Goal: Task Accomplishment & Management: Complete application form

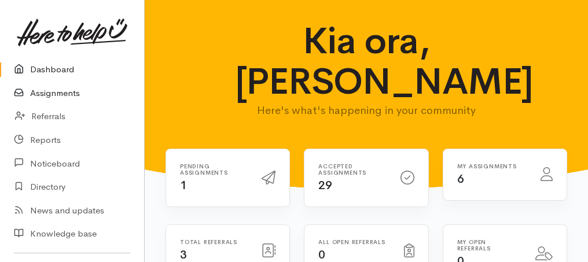
click at [46, 94] on link "Assignments" at bounding box center [72, 94] width 144 height 24
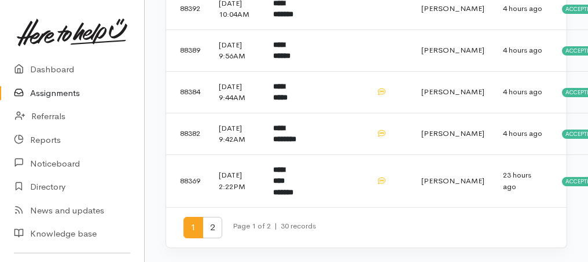
scroll to position [996, 0]
click at [213, 230] on span "2" at bounding box center [213, 227] width 20 height 21
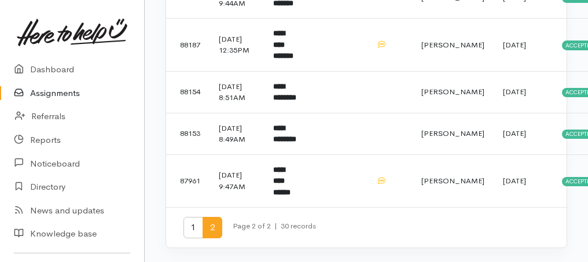
scroll to position [354, 0]
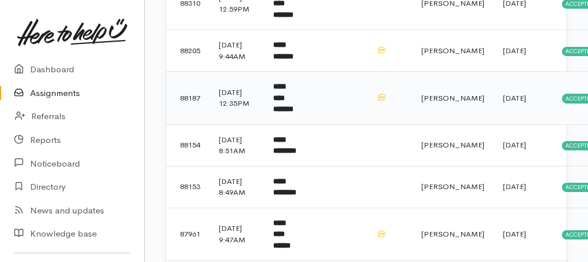
click at [293, 113] on b "**********" at bounding box center [283, 98] width 20 height 30
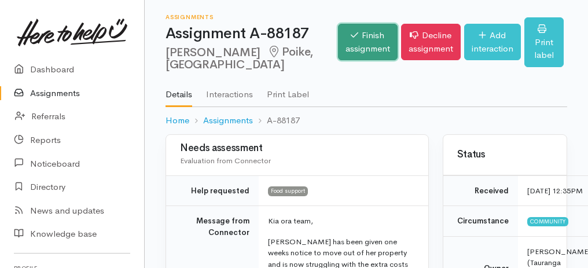
click at [347, 36] on link "Finish assignment" at bounding box center [368, 42] width 60 height 36
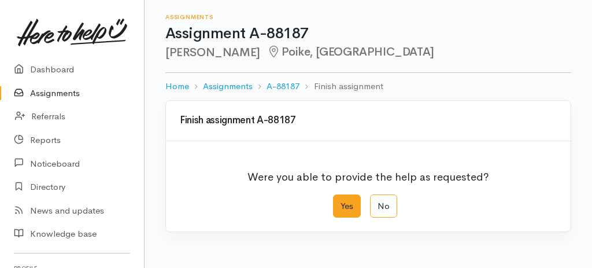
click at [349, 203] on label "Yes" at bounding box center [347, 206] width 28 height 24
click at [341, 202] on input "Yes" at bounding box center [337, 198] width 8 height 8
radio input "true"
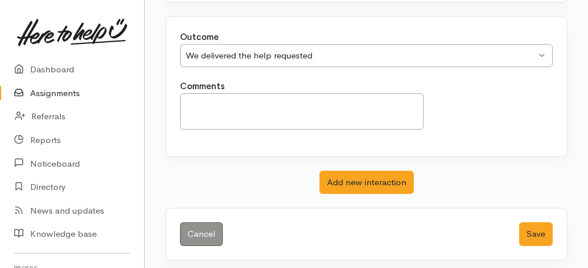
scroll to position [230, 0]
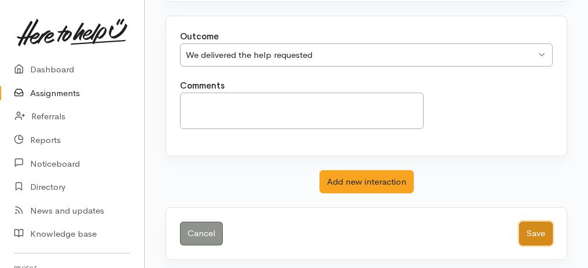
click at [530, 233] on button "Save" at bounding box center [536, 234] width 34 height 24
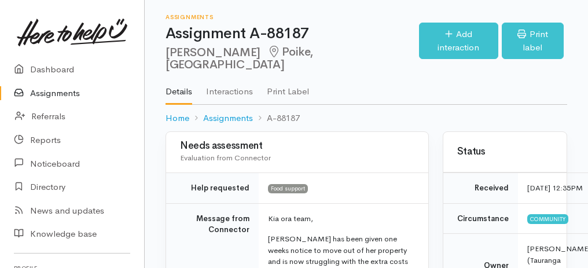
click at [68, 92] on link "Assignments" at bounding box center [72, 94] width 144 height 24
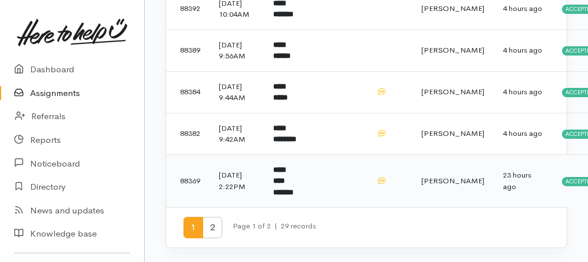
scroll to position [996, 0]
click at [217, 226] on span "2" at bounding box center [213, 227] width 20 height 21
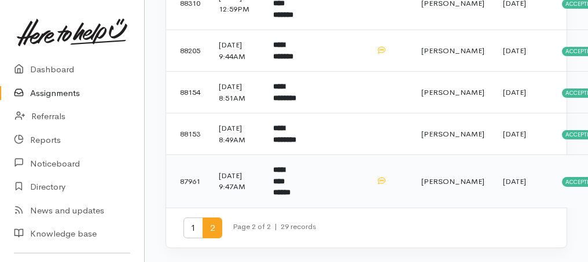
scroll to position [417, 0]
click at [186, 227] on span "1" at bounding box center [193, 228] width 20 height 21
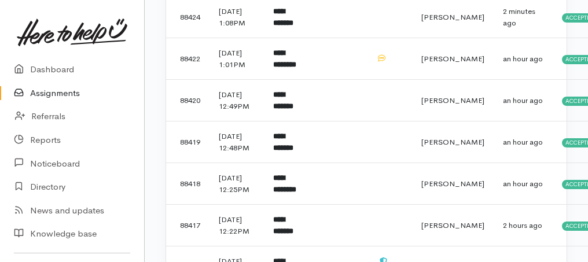
scroll to position [270, 0]
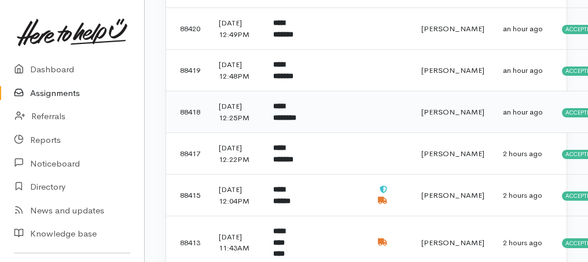
click at [285, 122] on b "**********" at bounding box center [284, 111] width 23 height 19
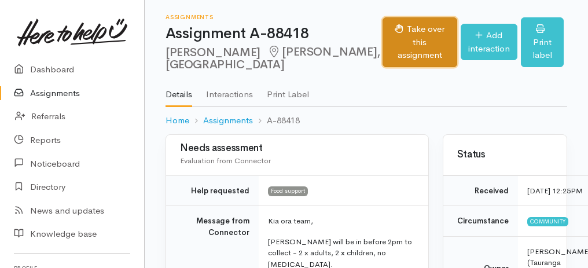
click at [407, 42] on button "Take over this assignment" at bounding box center [419, 42] width 75 height 50
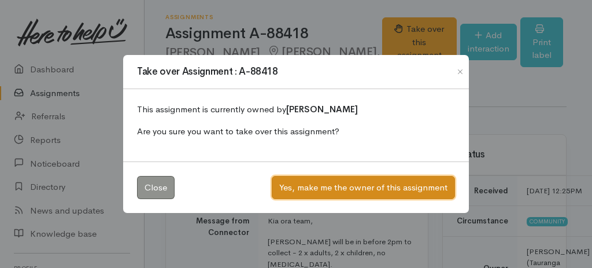
click at [317, 185] on button "Yes, make me the owner of this assignment" at bounding box center [363, 188] width 183 height 24
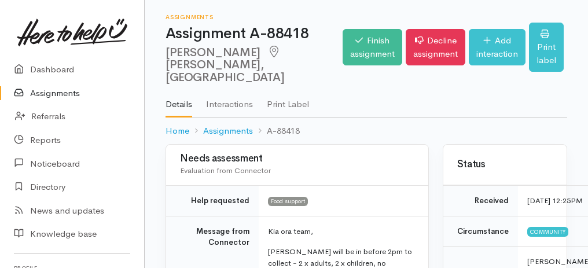
click at [31, 94] on link "Assignments" at bounding box center [72, 94] width 144 height 24
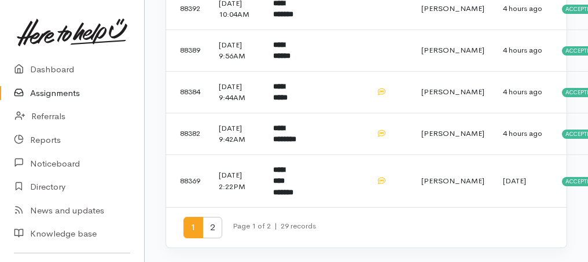
scroll to position [996, 0]
click at [213, 223] on span "2" at bounding box center [213, 227] width 20 height 21
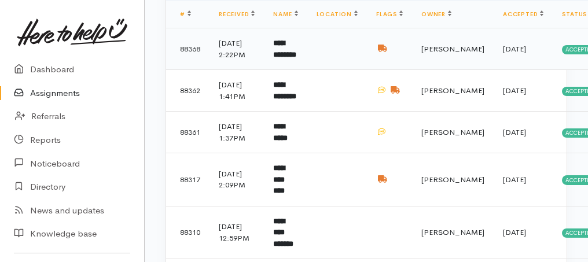
scroll to position [193, 0]
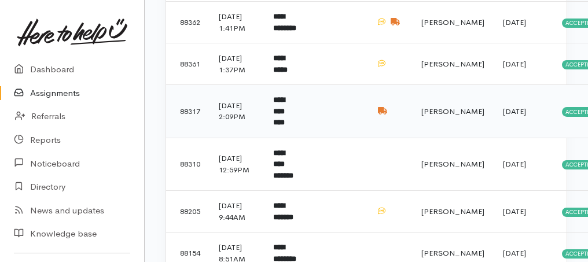
click at [285, 126] on b "**********" at bounding box center [279, 111] width 12 height 30
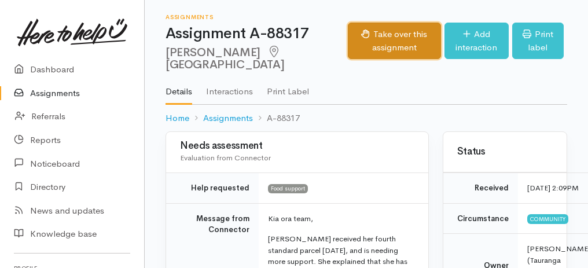
click at [367, 45] on button "Take over this assignment" at bounding box center [394, 41] width 93 height 36
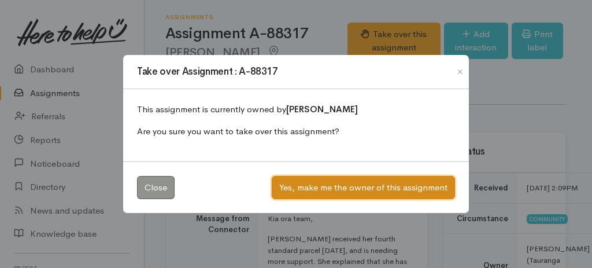
click at [361, 179] on button "Yes, make me the owner of this assignment" at bounding box center [363, 188] width 183 height 24
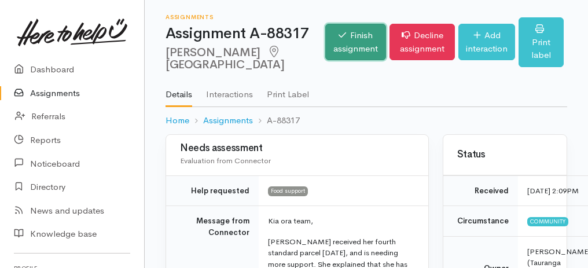
click at [325, 51] on link "Finish assignment" at bounding box center [355, 42] width 61 height 36
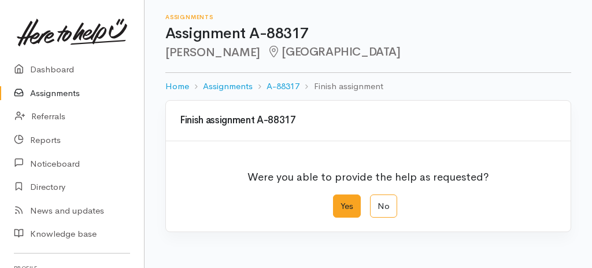
click at [352, 207] on label "Yes" at bounding box center [347, 206] width 28 height 24
click at [341, 202] on input "Yes" at bounding box center [337, 198] width 8 height 8
radio input "true"
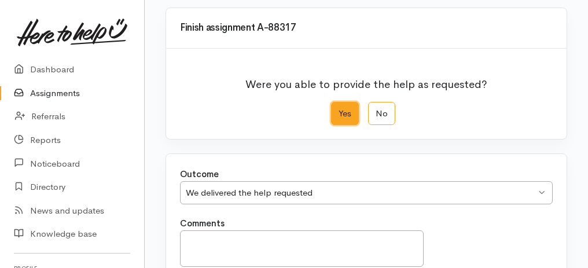
scroll to position [193, 0]
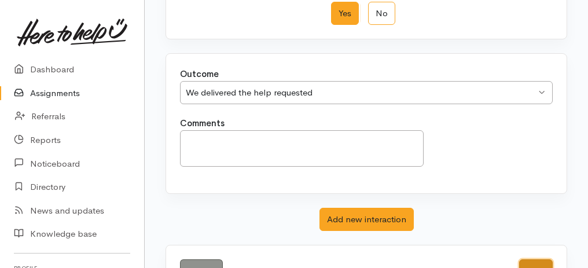
click at [549, 263] on button "Save" at bounding box center [536, 271] width 34 height 24
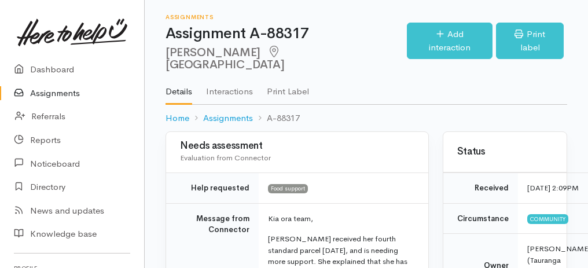
click at [55, 89] on link "Assignments" at bounding box center [72, 94] width 144 height 24
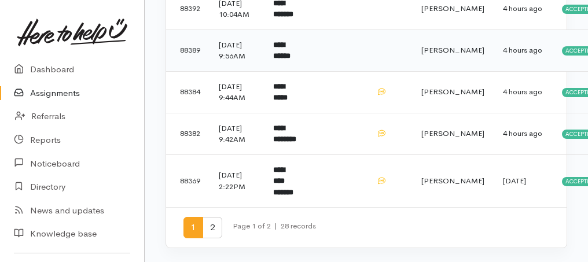
scroll to position [996, 0]
click at [211, 229] on span "2" at bounding box center [213, 227] width 20 height 21
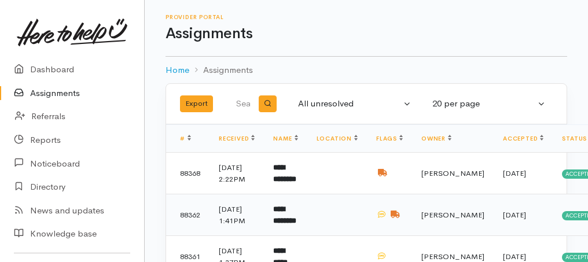
click at [274, 233] on td "**********" at bounding box center [285, 215] width 43 height 42
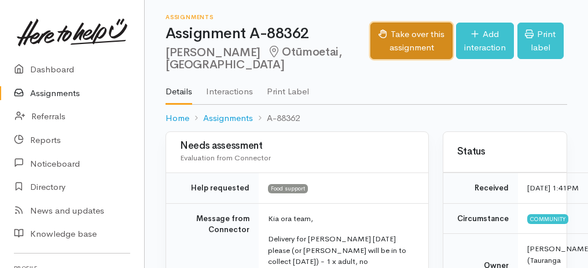
click at [370, 44] on button "Take over this assignment" at bounding box center [411, 41] width 82 height 36
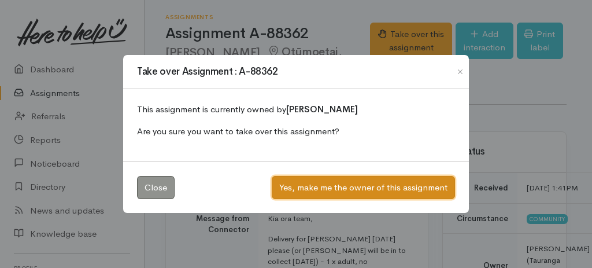
click at [356, 189] on button "Yes, make me the owner of this assignment" at bounding box center [363, 188] width 183 height 24
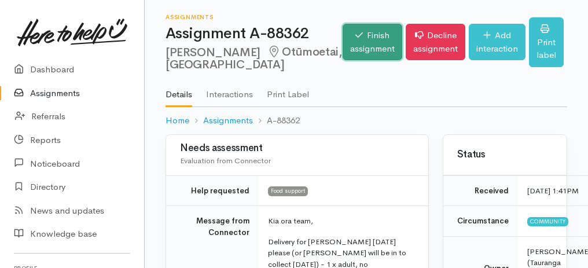
click at [347, 40] on link "Finish assignment" at bounding box center [373, 42] width 60 height 36
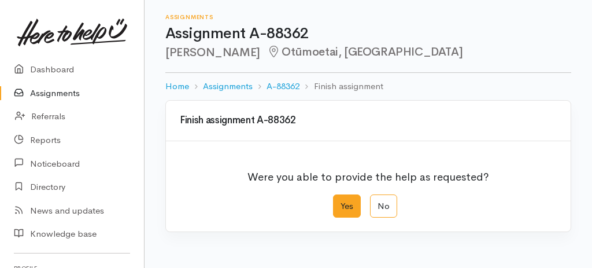
click at [349, 203] on label "Yes" at bounding box center [347, 206] width 28 height 24
click at [341, 202] on input "Yes" at bounding box center [337, 198] width 8 height 8
radio input "true"
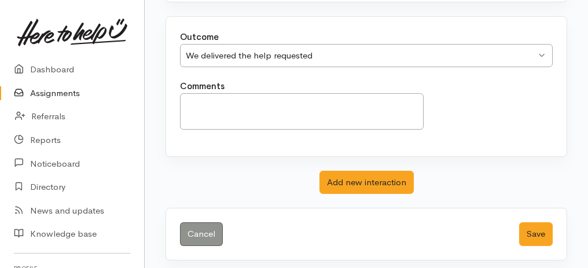
scroll to position [230, 0]
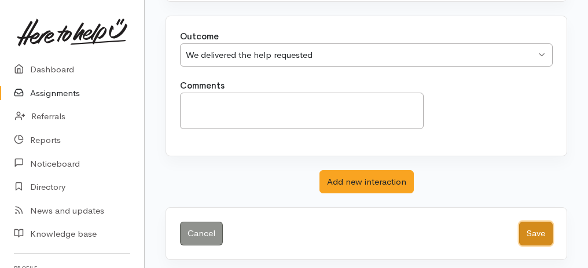
click at [536, 222] on button "Save" at bounding box center [536, 234] width 34 height 24
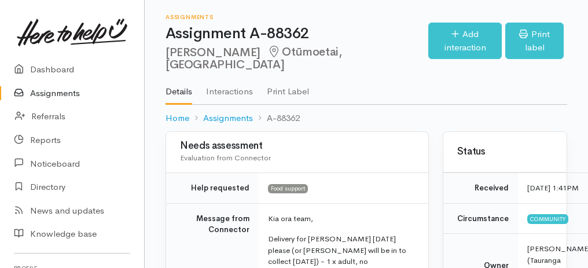
click at [38, 91] on link "Assignments" at bounding box center [72, 94] width 144 height 24
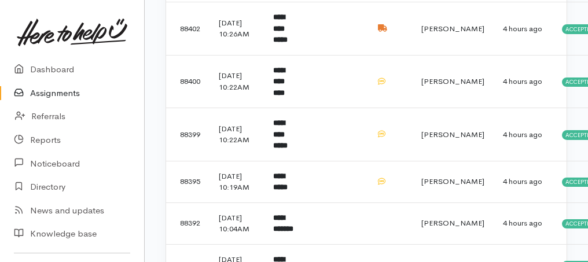
scroll to position [694, 0]
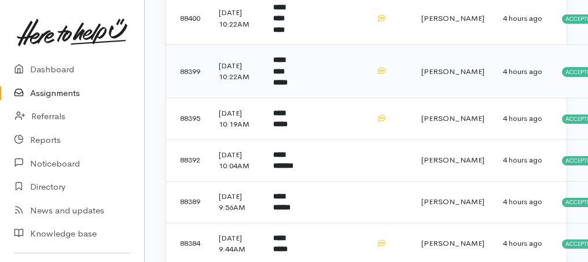
click at [278, 98] on td "**********" at bounding box center [285, 71] width 43 height 53
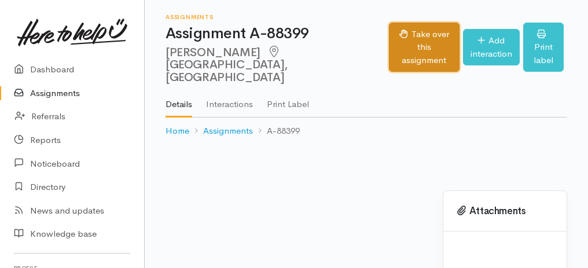
click at [389, 41] on button "Take over this assignment" at bounding box center [424, 48] width 70 height 50
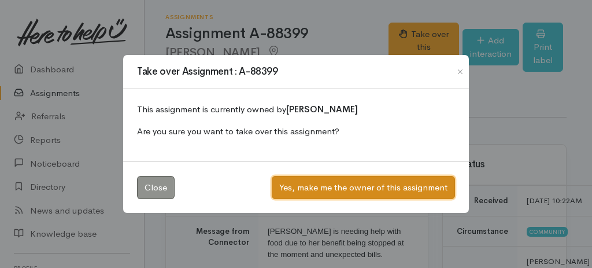
click at [359, 189] on button "Yes, make me the owner of this assignment" at bounding box center [363, 188] width 183 height 24
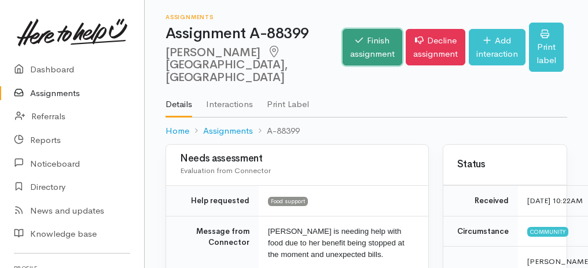
click at [343, 41] on link "Finish assignment" at bounding box center [373, 47] width 60 height 36
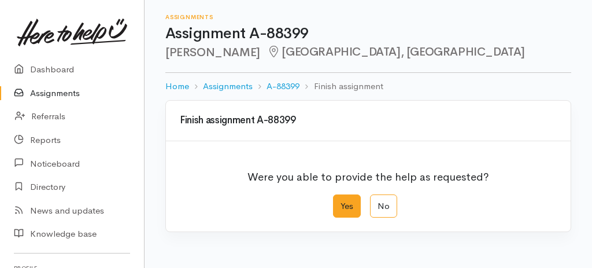
click at [351, 204] on label "Yes" at bounding box center [347, 206] width 28 height 24
click at [341, 202] on input "Yes" at bounding box center [337, 198] width 8 height 8
radio input "true"
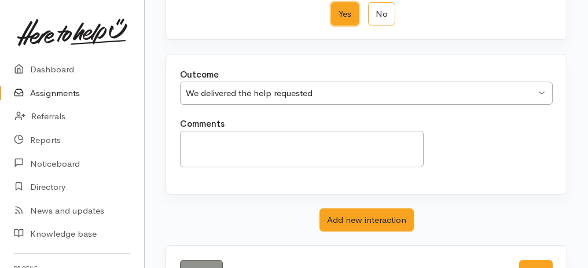
scroll to position [193, 0]
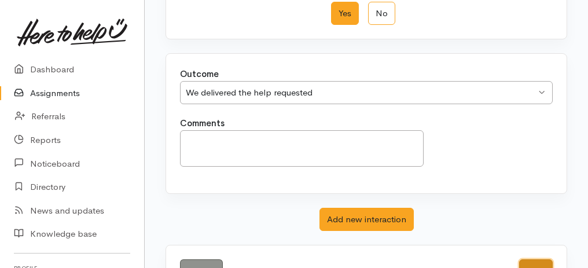
click at [531, 263] on button "Save" at bounding box center [536, 271] width 34 height 24
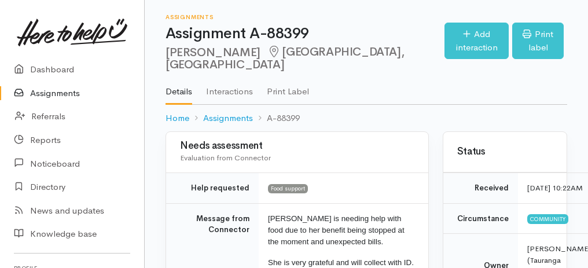
click at [54, 94] on link "Assignments" at bounding box center [72, 94] width 144 height 24
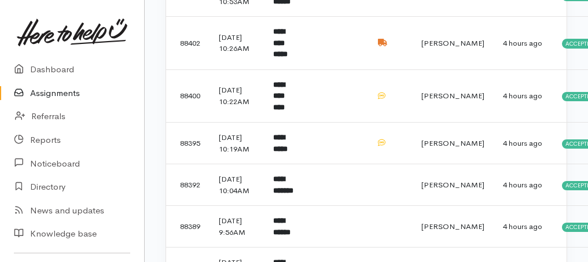
scroll to position [771, 0]
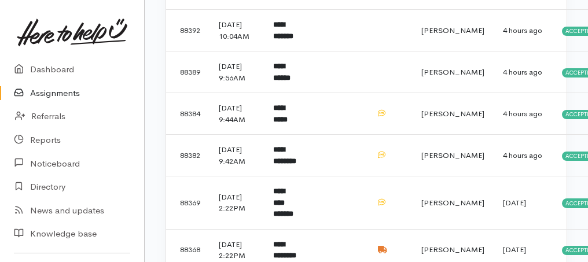
click at [283, 82] on b "**********" at bounding box center [281, 71] width 17 height 19
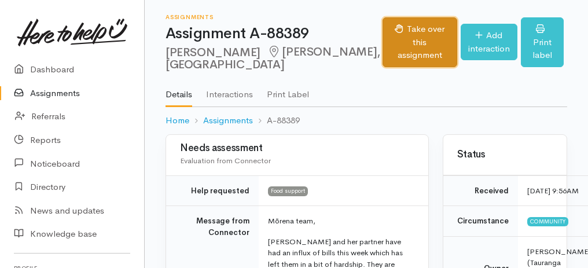
click at [382, 49] on button "Take over this assignment" at bounding box center [419, 42] width 75 height 50
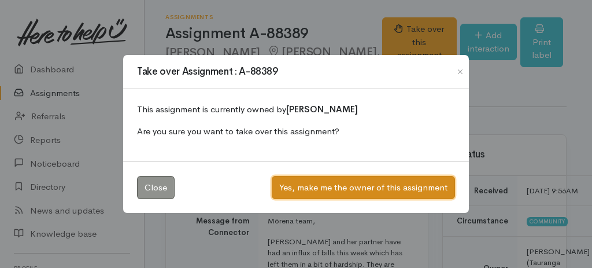
click at [361, 192] on button "Yes, make me the owner of this assignment" at bounding box center [363, 188] width 183 height 24
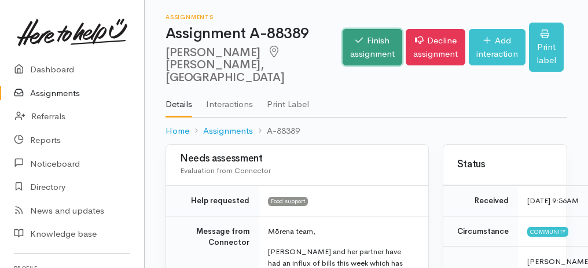
click at [355, 43] on icon at bounding box center [359, 40] width 8 height 5
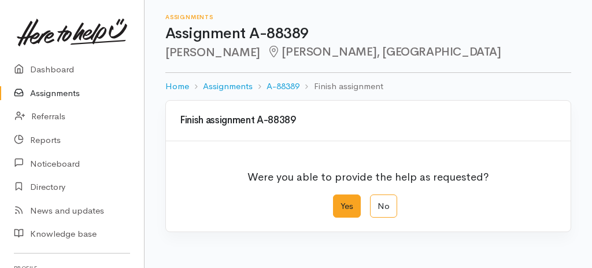
click at [349, 201] on label "Yes" at bounding box center [347, 206] width 28 height 24
click at [341, 201] on input "Yes" at bounding box center [337, 198] width 8 height 8
radio input "true"
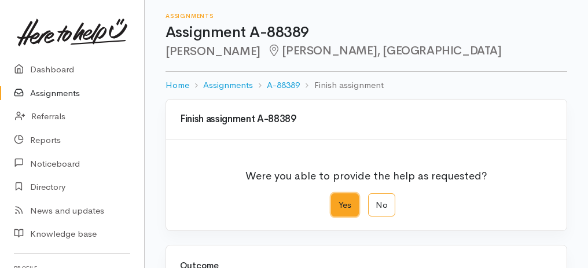
scroll to position [193, 0]
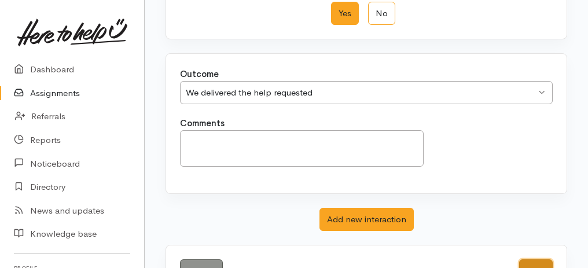
click at [530, 263] on button "Save" at bounding box center [536, 271] width 34 height 24
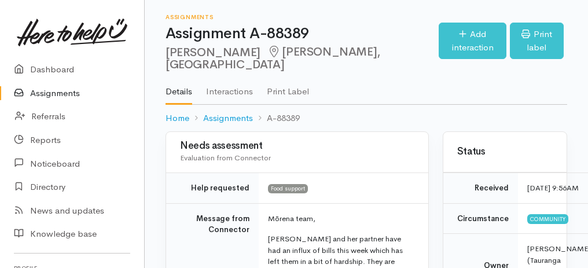
click at [54, 95] on link "Assignments" at bounding box center [72, 94] width 144 height 24
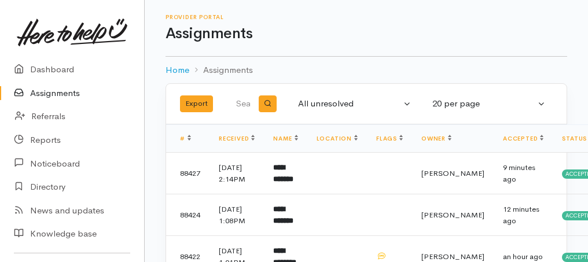
scroll to position [154, 0]
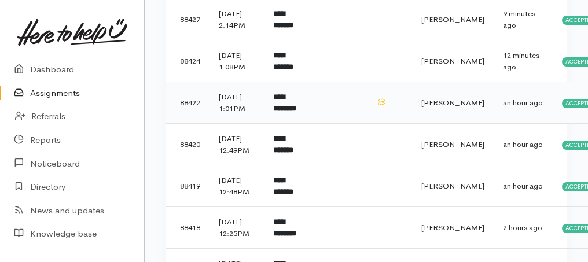
click at [289, 112] on b "**********" at bounding box center [284, 102] width 23 height 19
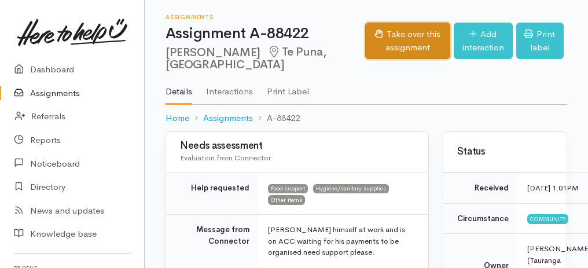
click at [393, 34] on button "Take over this assignment" at bounding box center [407, 41] width 85 height 36
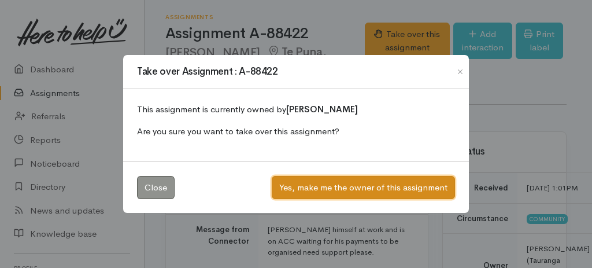
click at [368, 182] on button "Yes, make me the owner of this assignment" at bounding box center [363, 188] width 183 height 24
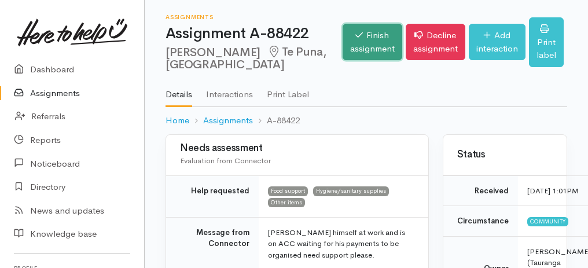
click at [346, 47] on link "Finish assignment" at bounding box center [373, 42] width 60 height 36
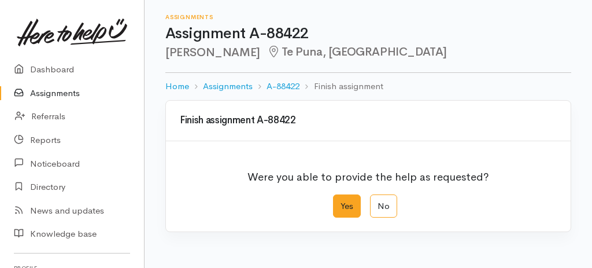
click at [349, 203] on label "Yes" at bounding box center [347, 206] width 28 height 24
click at [341, 202] on input "Yes" at bounding box center [337, 198] width 8 height 8
radio input "true"
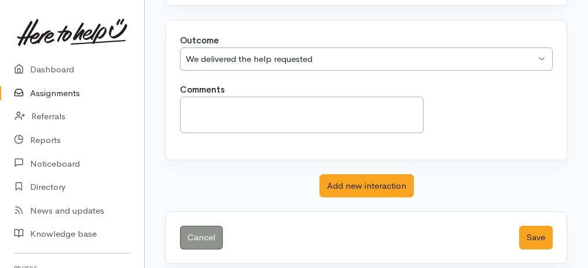
scroll to position [230, 0]
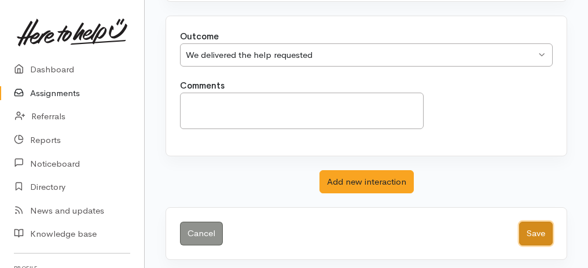
click at [547, 224] on button "Save" at bounding box center [536, 234] width 34 height 24
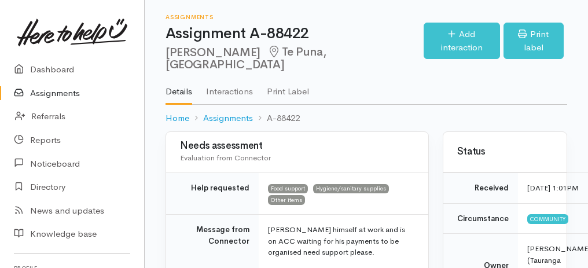
click at [42, 90] on link "Assignments" at bounding box center [72, 94] width 144 height 24
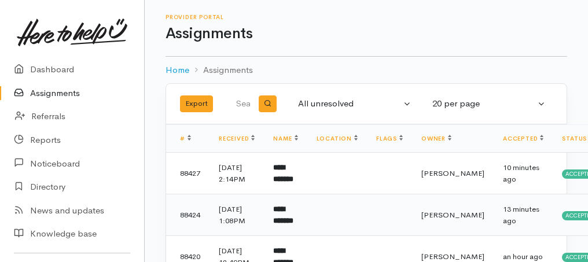
scroll to position [116, 0]
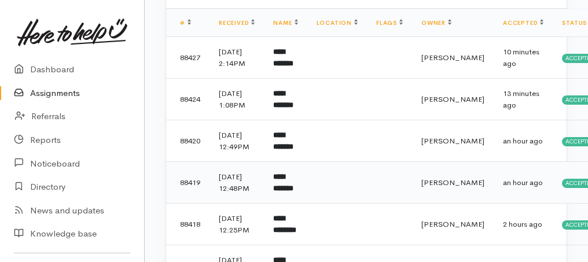
click at [279, 192] on b "**********" at bounding box center [283, 182] width 20 height 19
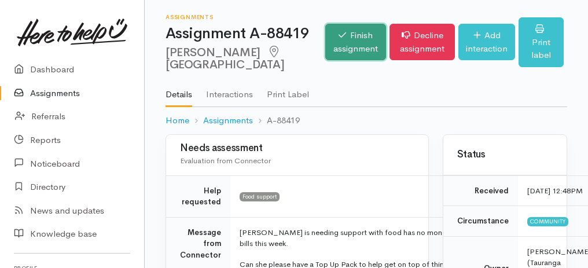
click at [325, 53] on link "Finish assignment" at bounding box center [355, 42] width 61 height 36
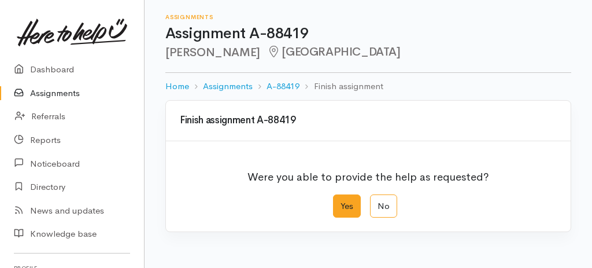
click at [348, 202] on label "Yes" at bounding box center [347, 206] width 28 height 24
click at [341, 202] on input "Yes" at bounding box center [337, 198] width 8 height 8
radio input "true"
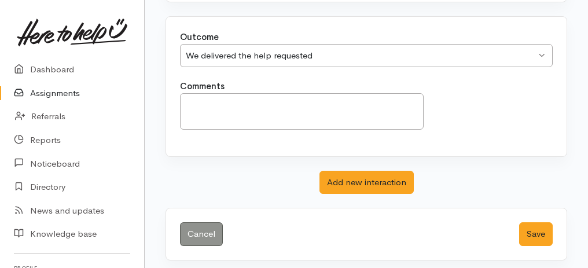
scroll to position [230, 0]
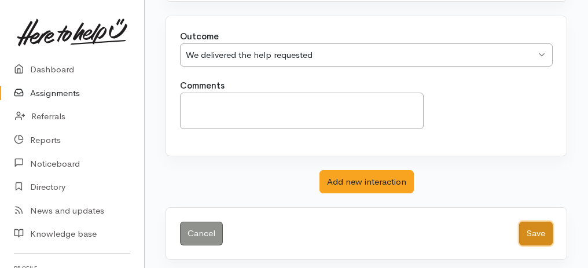
click at [543, 233] on button "Save" at bounding box center [536, 234] width 34 height 24
